Goal: Task Accomplishment & Management: Manage account settings

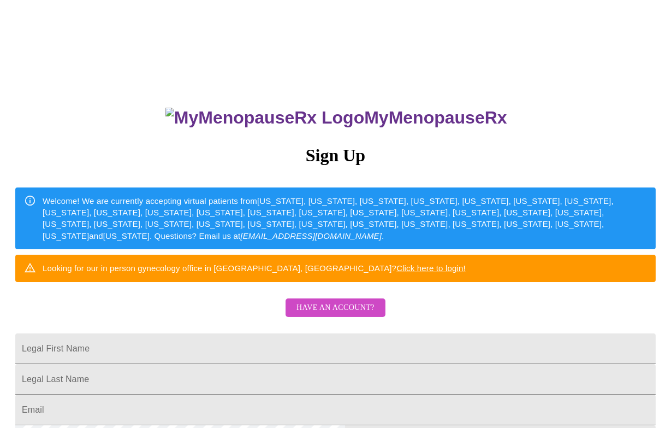
click at [339, 315] on span "Have an account?" at bounding box center [336, 308] width 78 height 14
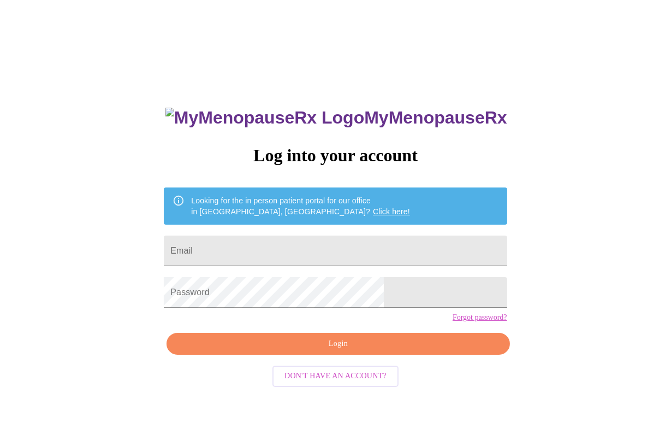
click at [271, 236] on input "Email" at bounding box center [335, 250] width 343 height 31
type input "F"
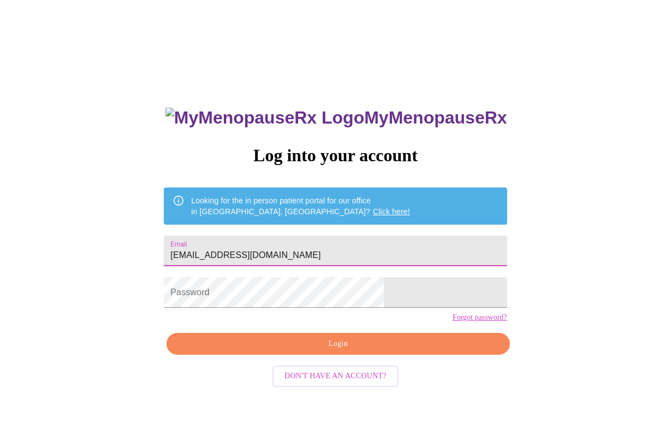
type input "[EMAIL_ADDRESS][DOMAIN_NAME]"
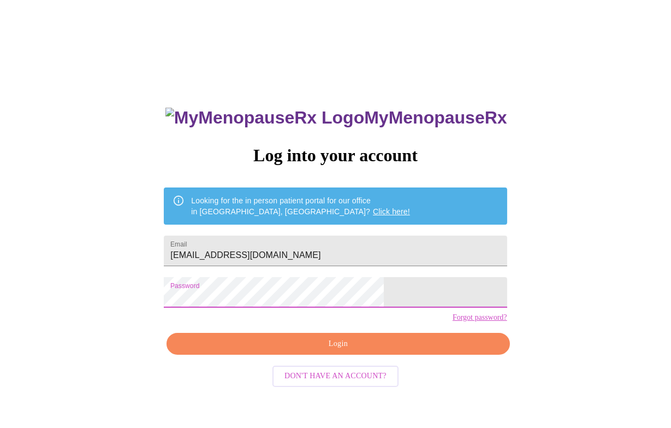
click at [328, 351] on span "Login" at bounding box center [338, 344] width 318 height 14
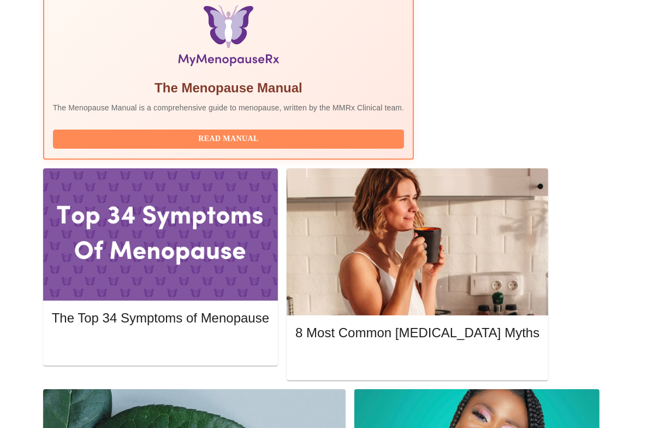
scroll to position [382, 0]
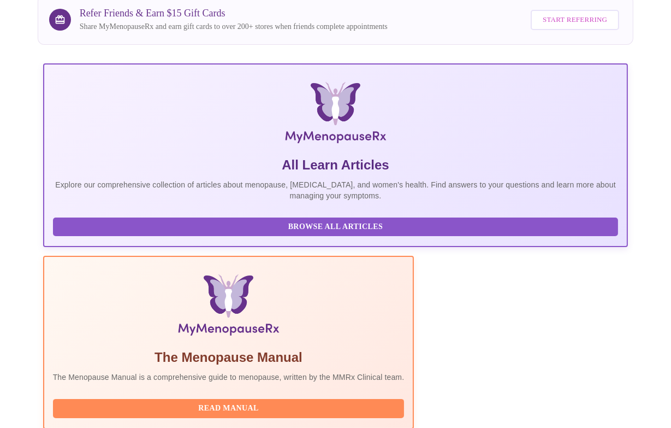
scroll to position [0, 0]
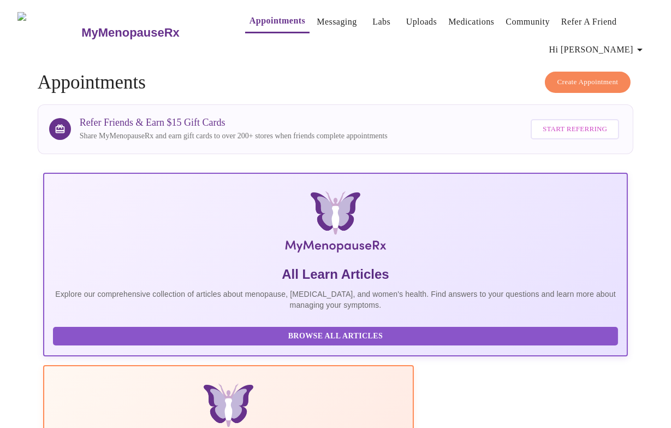
click at [317, 15] on link "Messaging" at bounding box center [337, 21] width 40 height 15
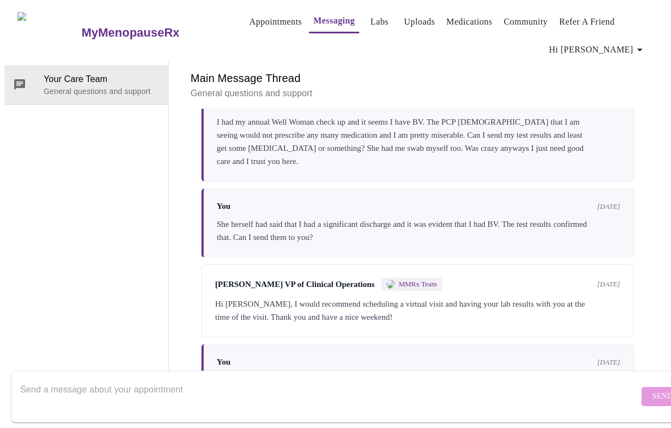
click at [250, 14] on link "Appointments" at bounding box center [276, 21] width 52 height 15
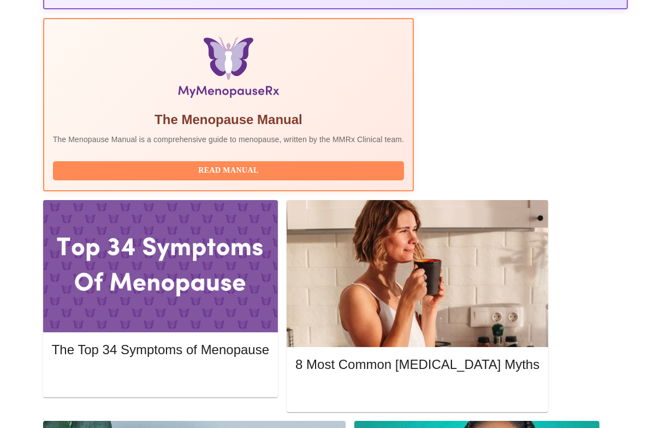
scroll to position [382, 0]
